Goal: Task Accomplishment & Management: Manage account settings

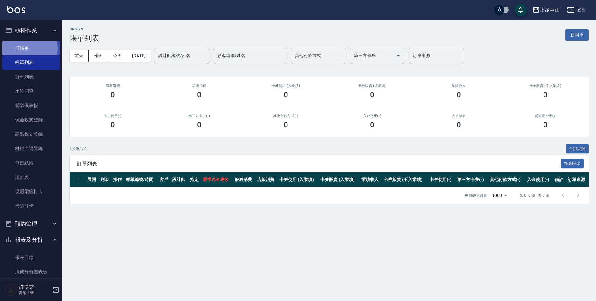
click at [28, 48] on link "打帳單" at bounding box center [30, 48] width 57 height 14
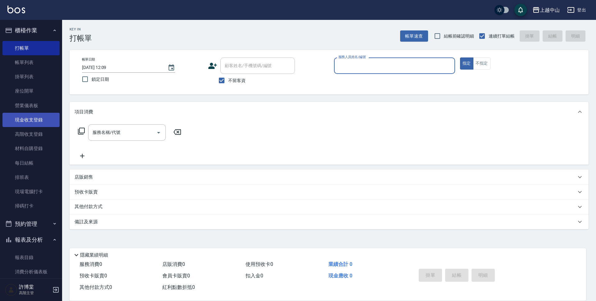
click at [32, 117] on link "現金收支登錄" at bounding box center [30, 120] width 57 height 14
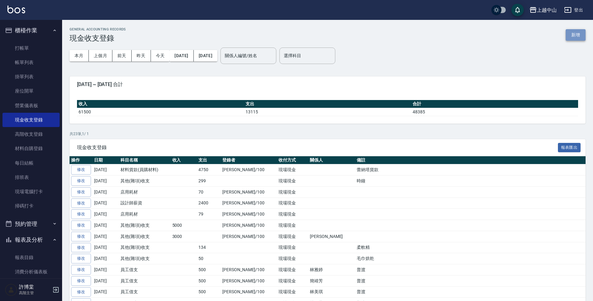
click at [579, 34] on button "新增" at bounding box center [576, 34] width 20 height 11
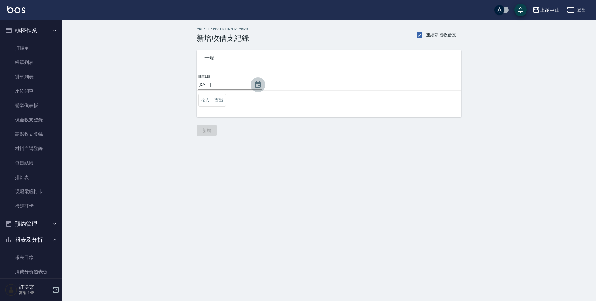
click at [259, 84] on icon "Choose date, selected date is 2025-09-19" at bounding box center [257, 84] width 7 height 7
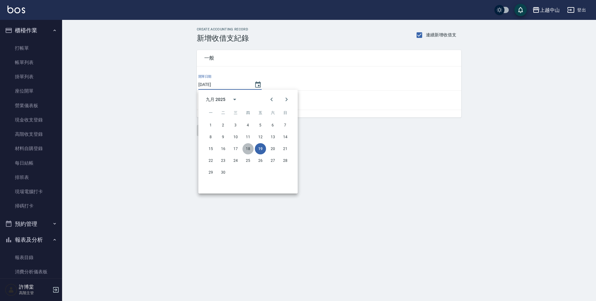
click at [249, 147] on button "18" at bounding box center [248, 148] width 11 height 11
type input "[DATE]"
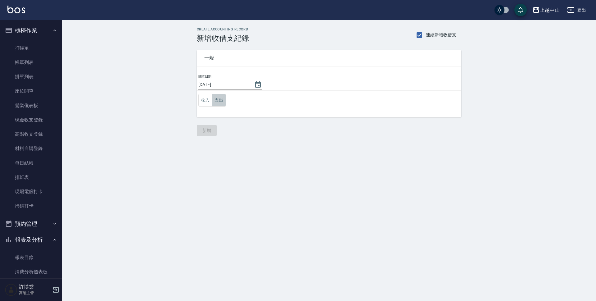
click at [216, 100] on button "支出" at bounding box center [219, 100] width 14 height 13
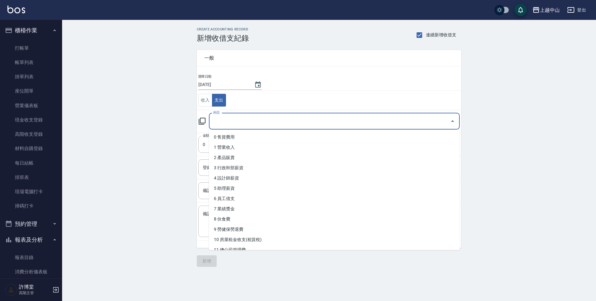
click at [230, 123] on input "科目" at bounding box center [330, 121] width 236 height 11
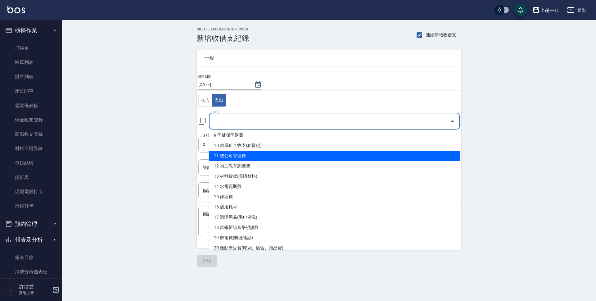
scroll to position [88, 0]
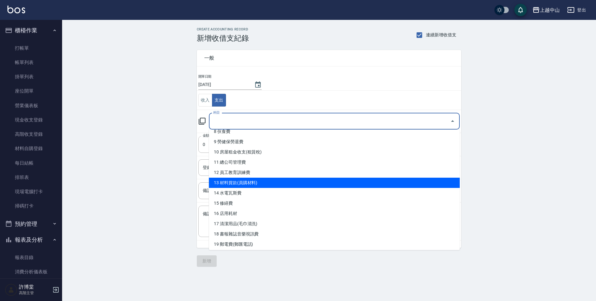
click at [265, 185] on li "13 材料貨款(員購材料)" at bounding box center [334, 183] width 251 height 10
type input "13 材料貨款(員購材料)"
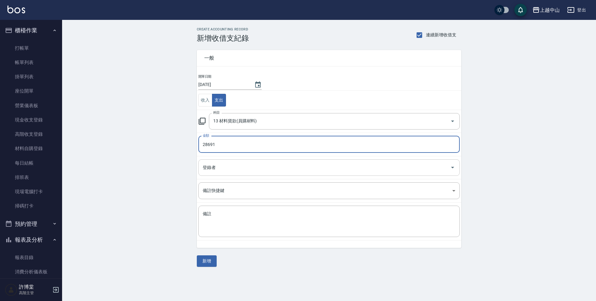
type input "28691"
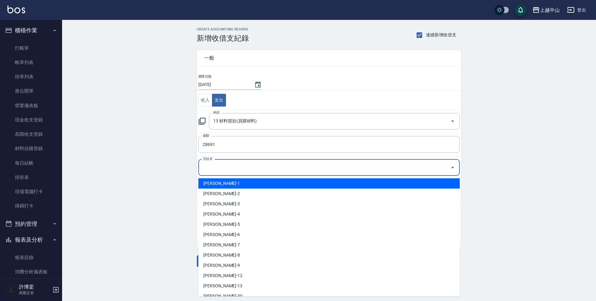
click at [225, 166] on input "登錄者" at bounding box center [324, 167] width 247 height 11
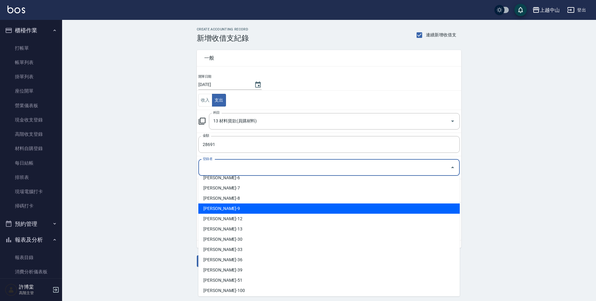
scroll to position [62, 0]
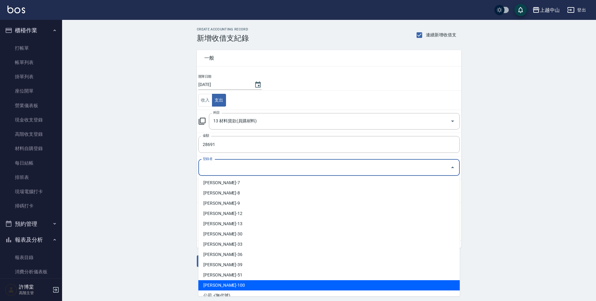
click at [240, 285] on li "許博棠-100" at bounding box center [329, 285] width 262 height 10
type input "許博棠-100"
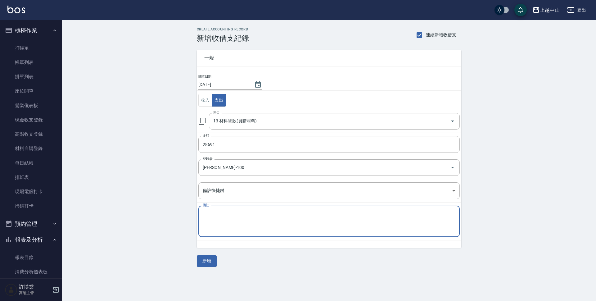
click at [227, 224] on textarea "備註" at bounding box center [329, 221] width 253 height 21
drag, startPoint x: 241, startPoint y: 214, endPoint x: 187, endPoint y: 217, distance: 53.8
click at [187, 217] on div "CREATE ACCOUNTING RECORD 新增收借支紀錄 連續新增收借支 一般 開單日期 2025/09/18 收入 支出 科目 13 材料貨款(員購…" at bounding box center [329, 147] width 534 height 254
type textarea "荷琇貨款32285"
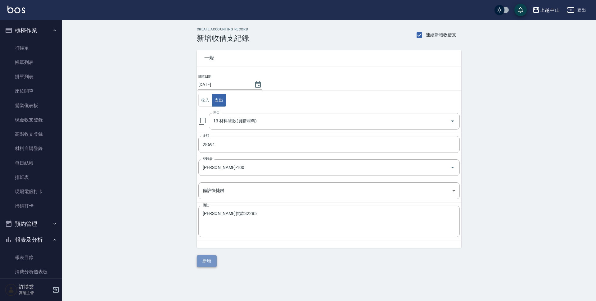
click at [211, 262] on button "新增" at bounding box center [207, 260] width 20 height 11
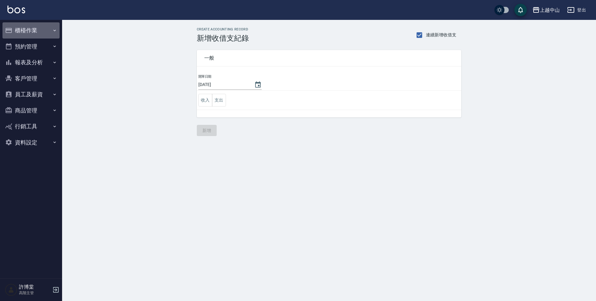
click at [36, 34] on button "櫃檯作業" at bounding box center [30, 30] width 57 height 16
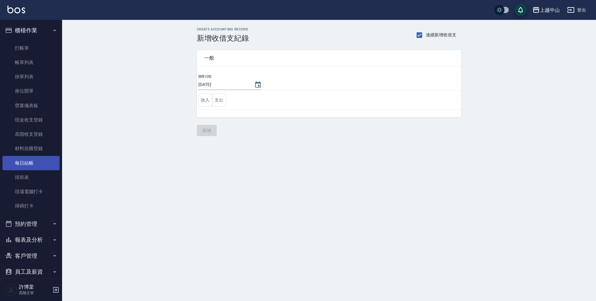
click at [18, 168] on link "每日結帳" at bounding box center [30, 163] width 57 height 14
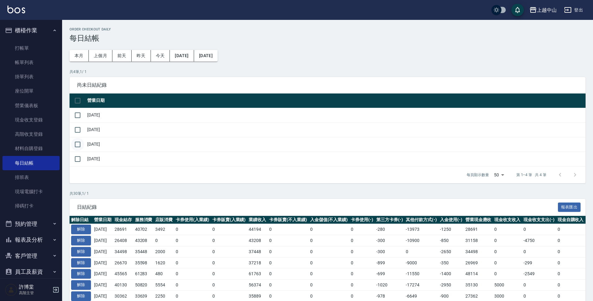
click at [79, 144] on input "checkbox" at bounding box center [77, 144] width 13 height 13
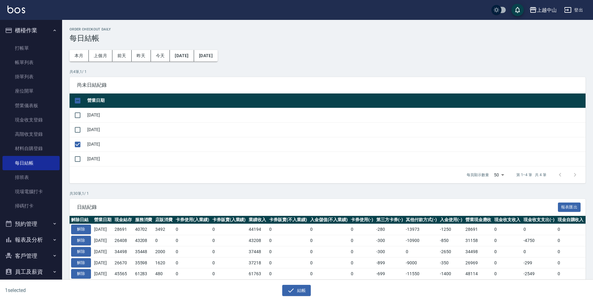
click at [280, 280] on div "結帳" at bounding box center [294, 288] width 294 height 16
click at [289, 288] on icon "button" at bounding box center [290, 290] width 7 height 7
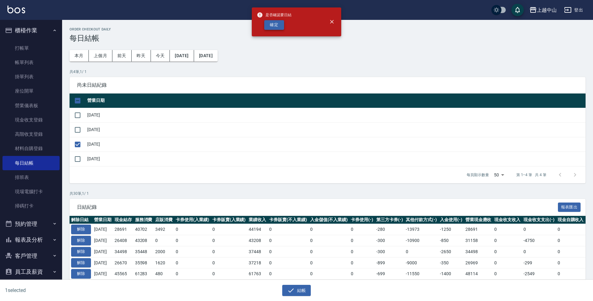
click at [276, 28] on button "確定" at bounding box center [274, 25] width 20 height 10
checkbox input "false"
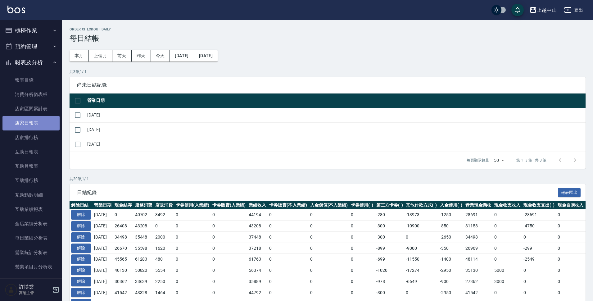
click at [33, 126] on link "店家日報表" at bounding box center [30, 123] width 57 height 14
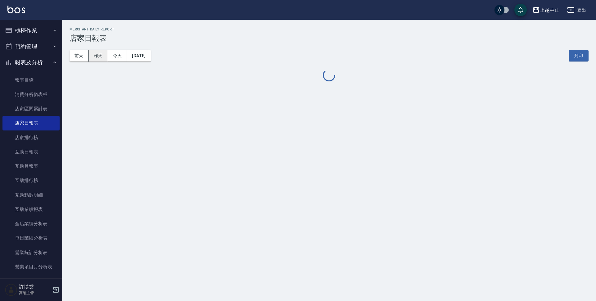
click at [102, 54] on button "昨天" at bounding box center [98, 55] width 19 height 11
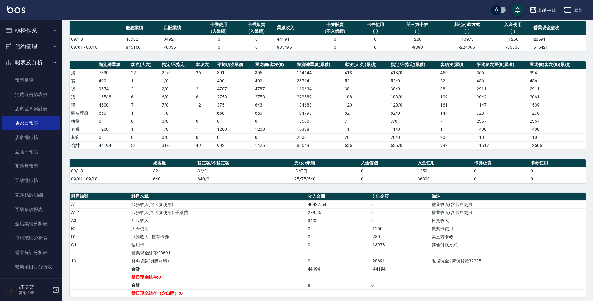
scroll to position [118, 0]
